Goal: Information Seeking & Learning: Compare options

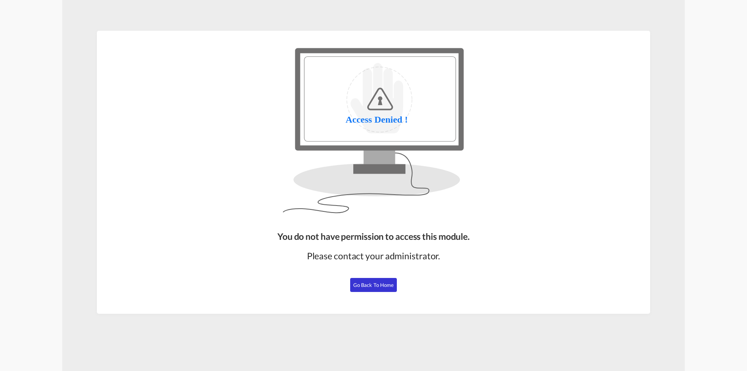
click at [374, 286] on span "Go Back to Home" at bounding box center [373, 285] width 41 height 6
